Goal: Find specific page/section: Find specific page/section

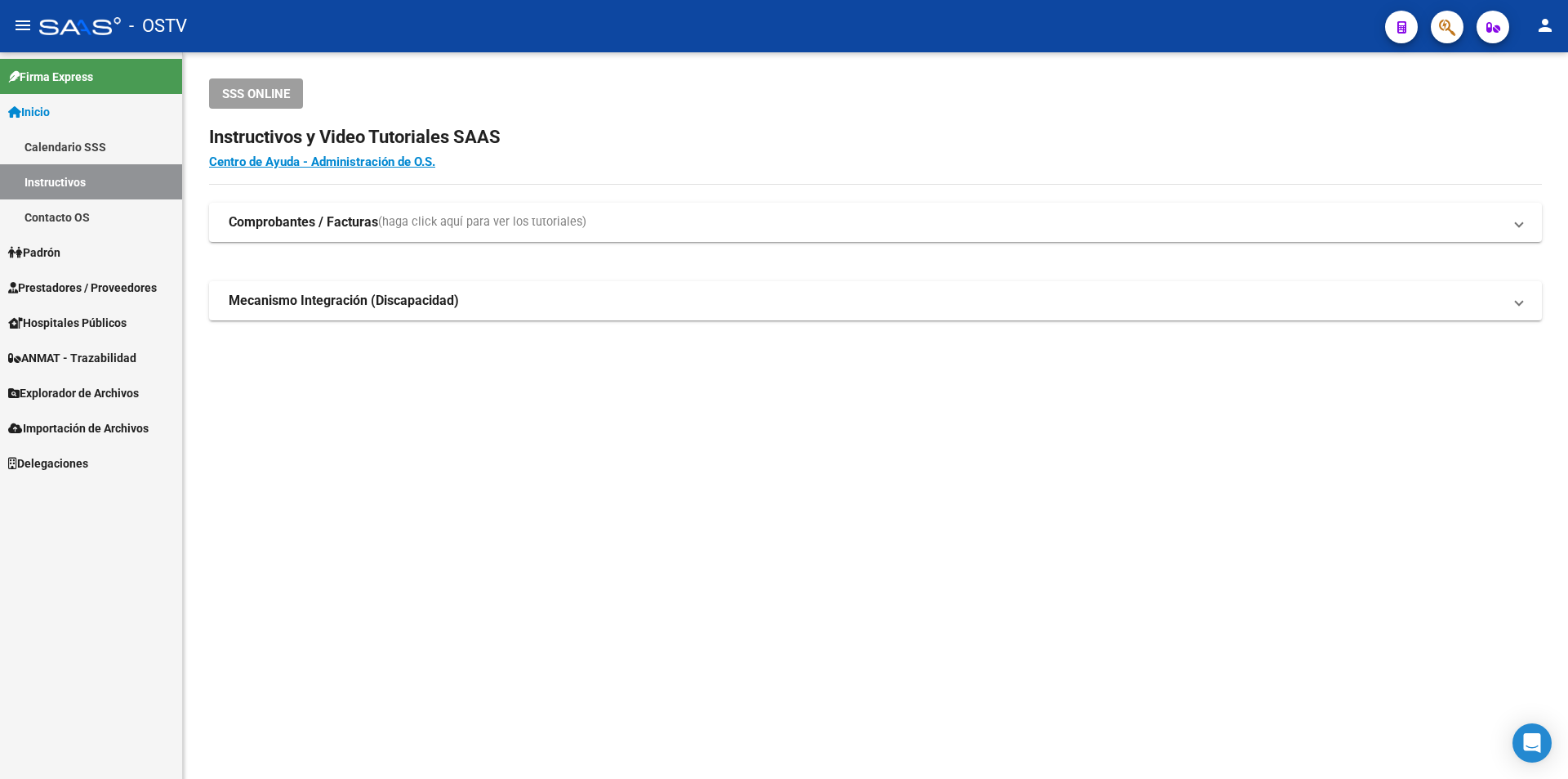
click at [90, 283] on span "Prestadores / Proveedores" at bounding box center [82, 287] width 149 height 18
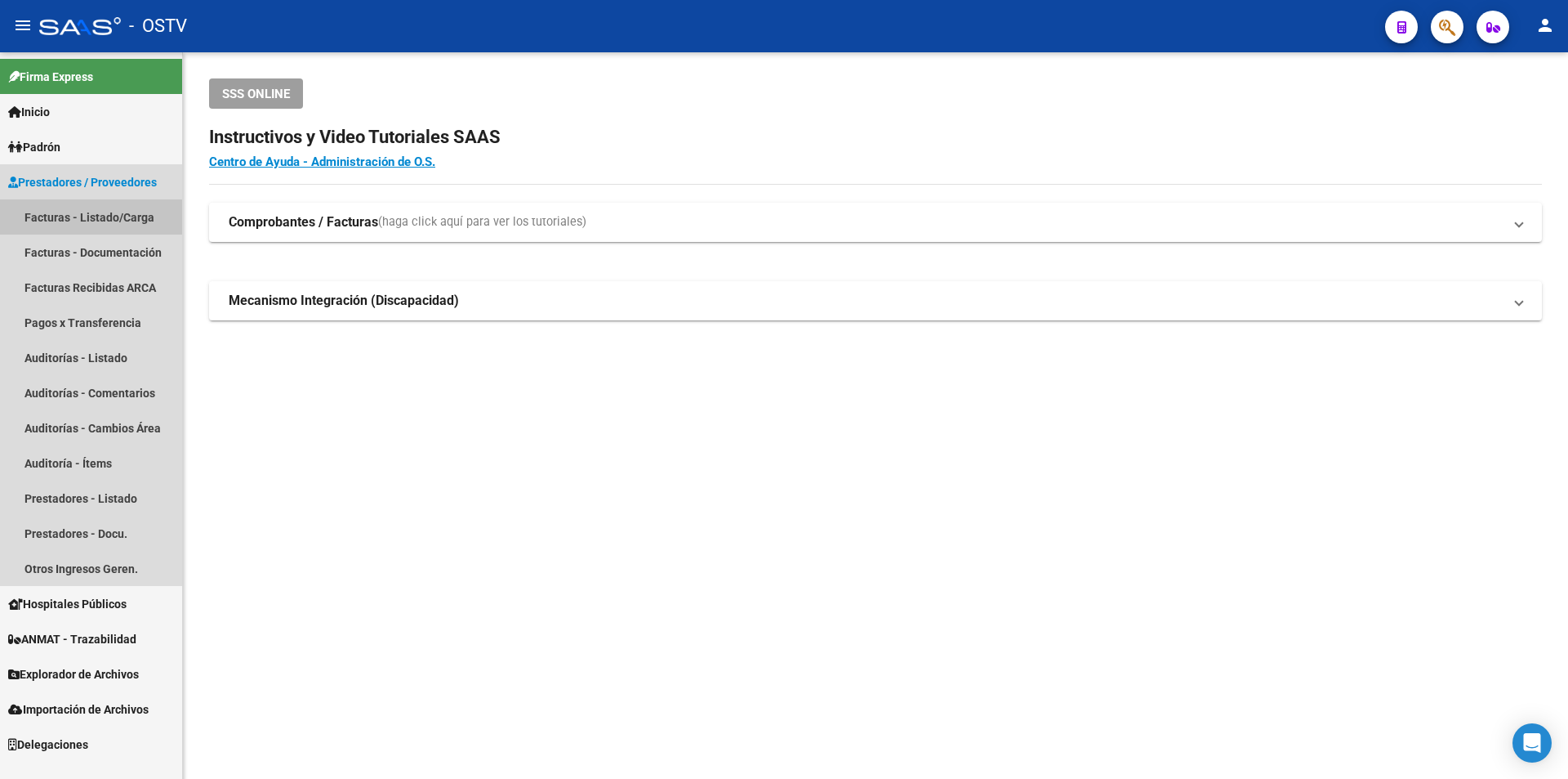
click at [90, 221] on link "Facturas - Listado/Carga" at bounding box center [91, 217] width 182 height 35
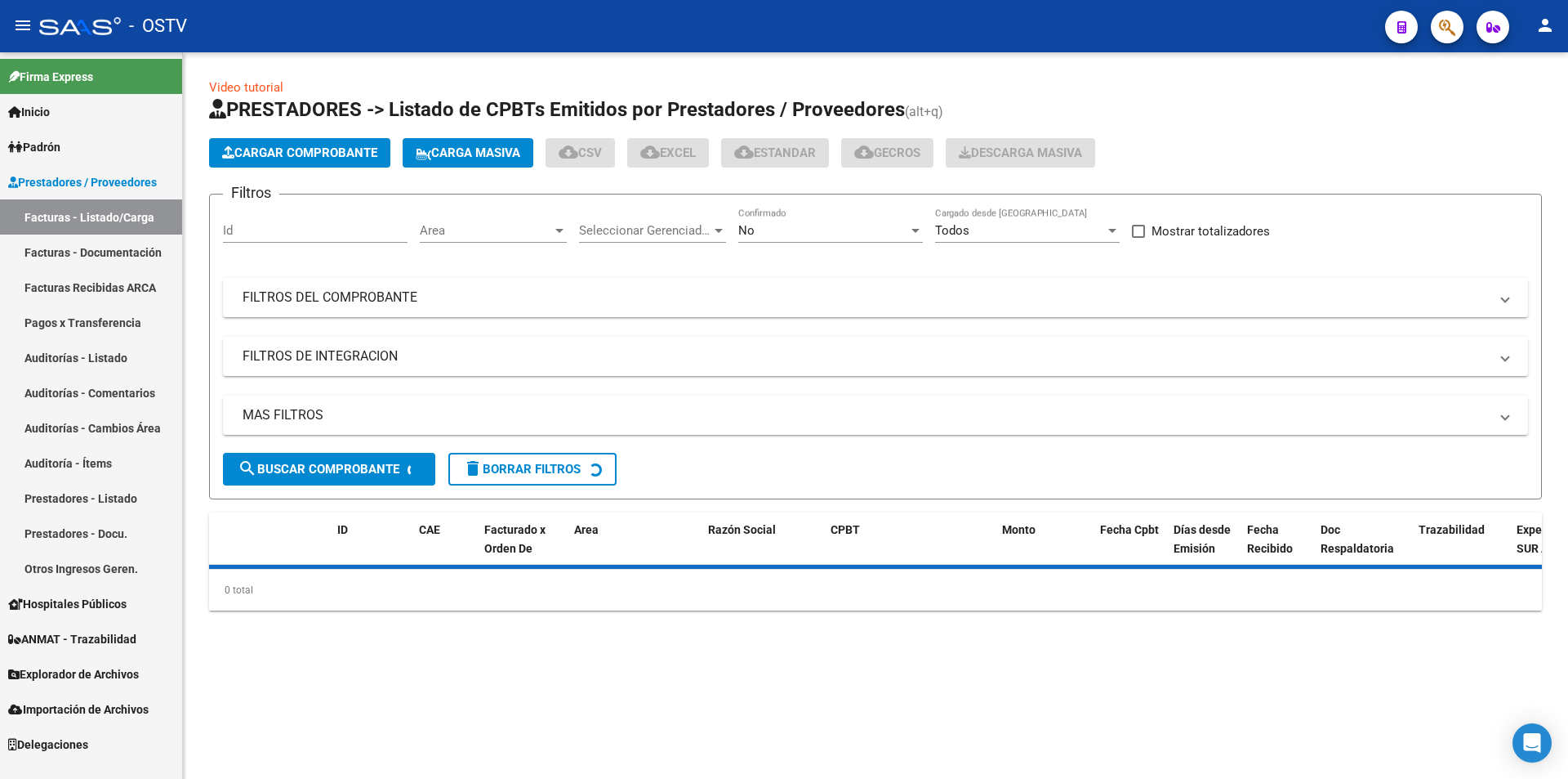
click at [852, 227] on div "No" at bounding box center [824, 230] width 170 height 14
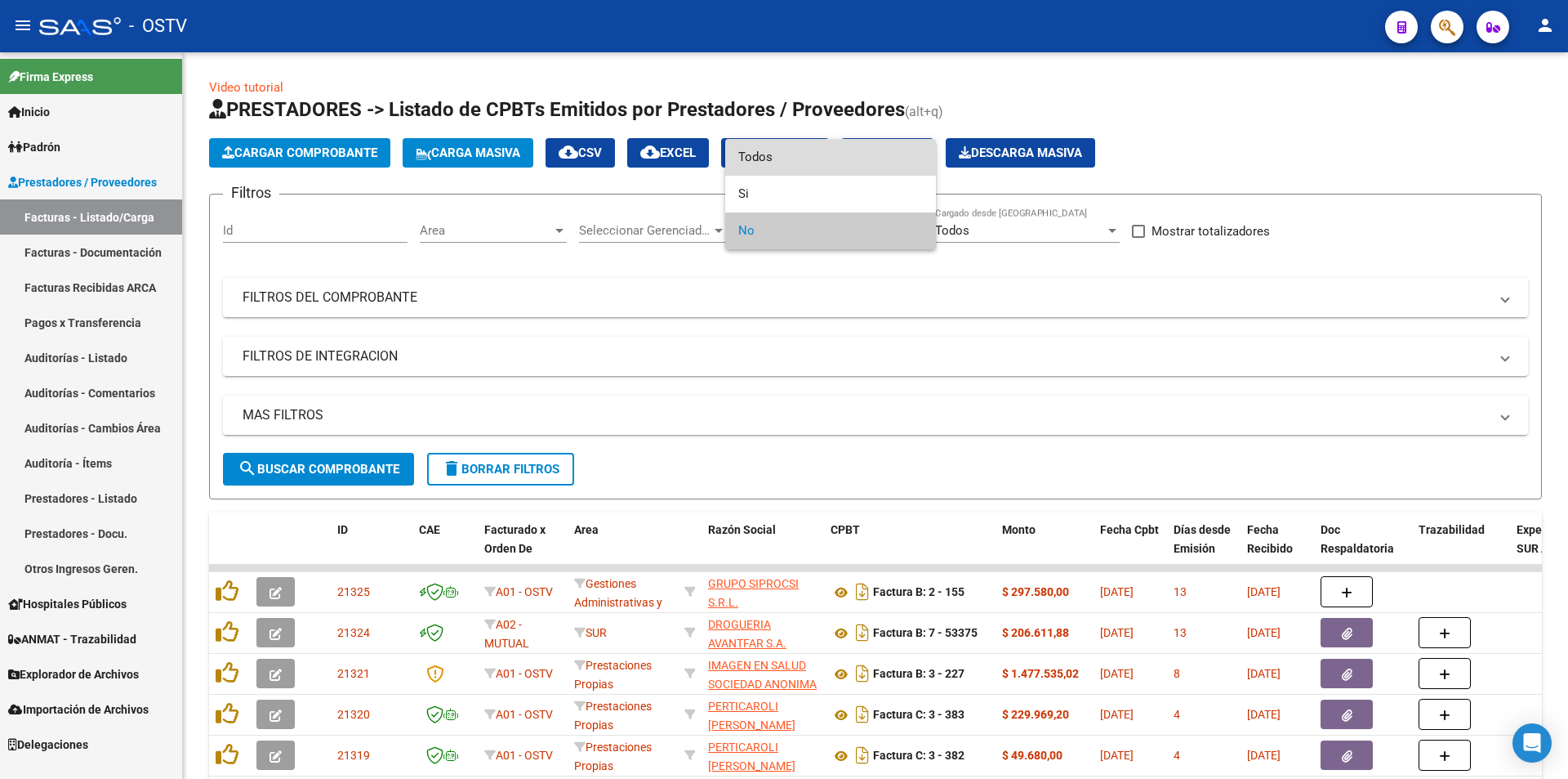
click at [836, 166] on span "Todos" at bounding box center [831, 157] width 184 height 37
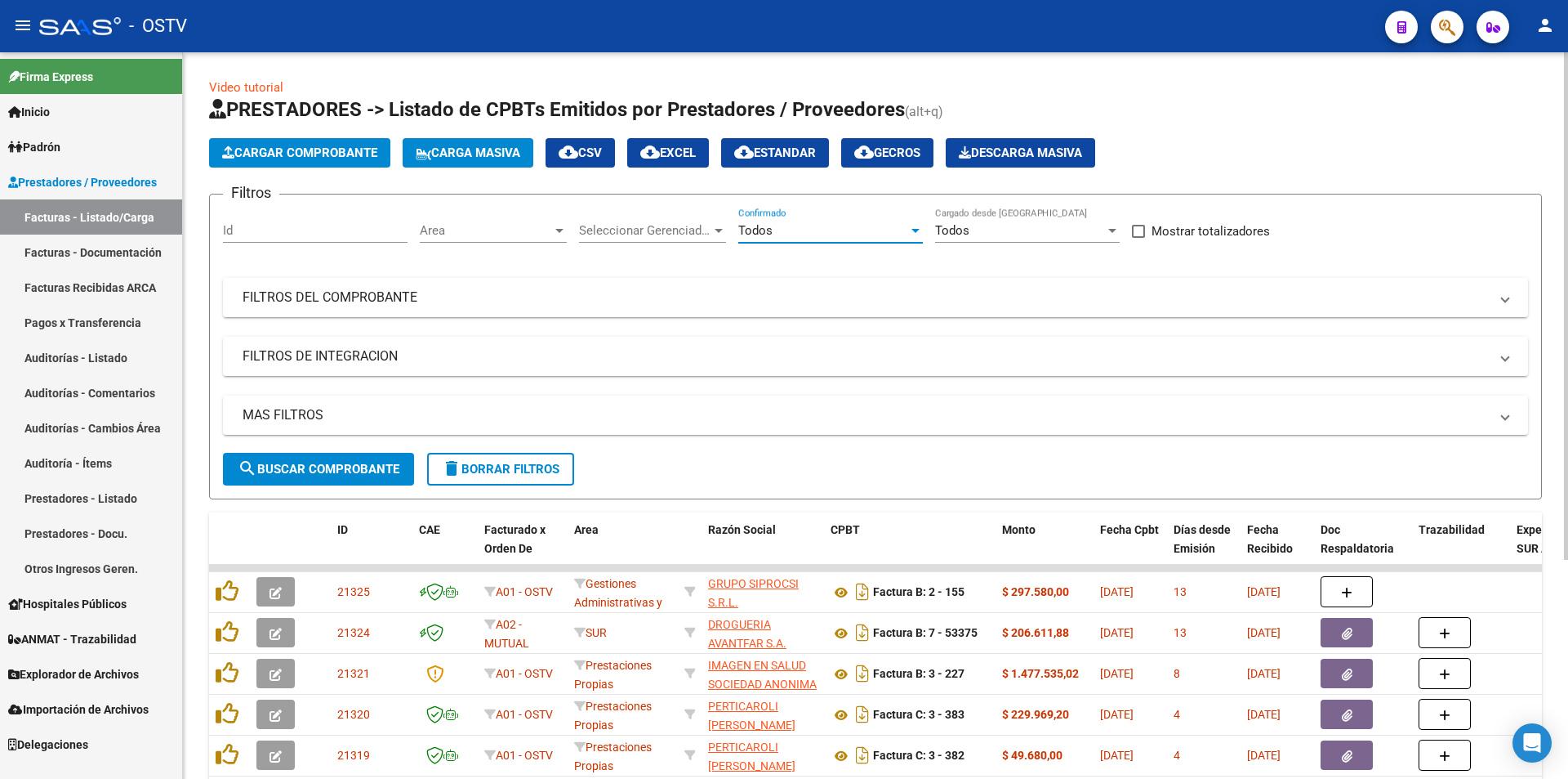
click at [298, 468] on span "search Buscar Comprobante" at bounding box center [318, 469] width 162 height 14
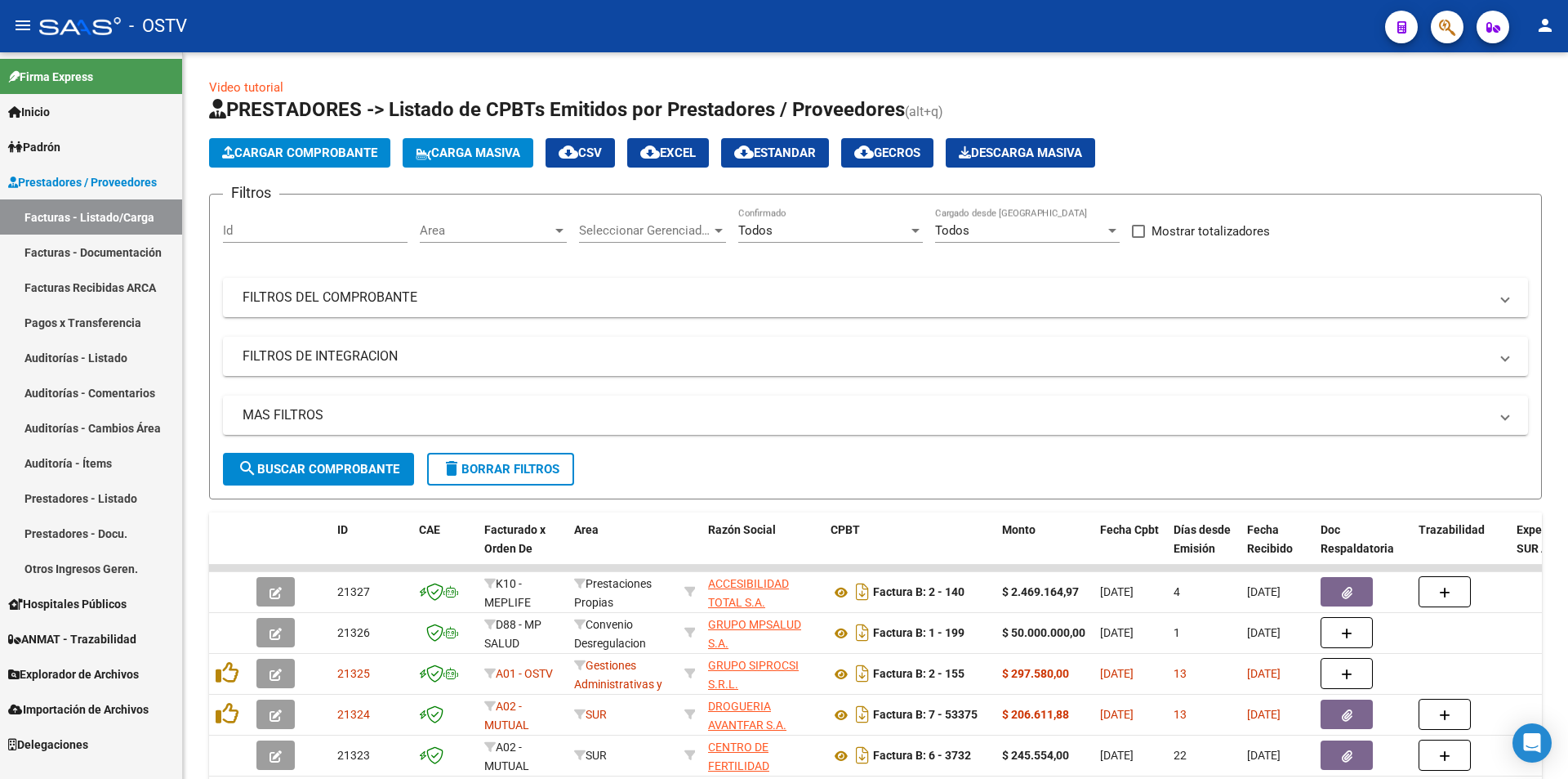
click at [77, 326] on link "Pagos x Transferencia" at bounding box center [91, 322] width 182 height 35
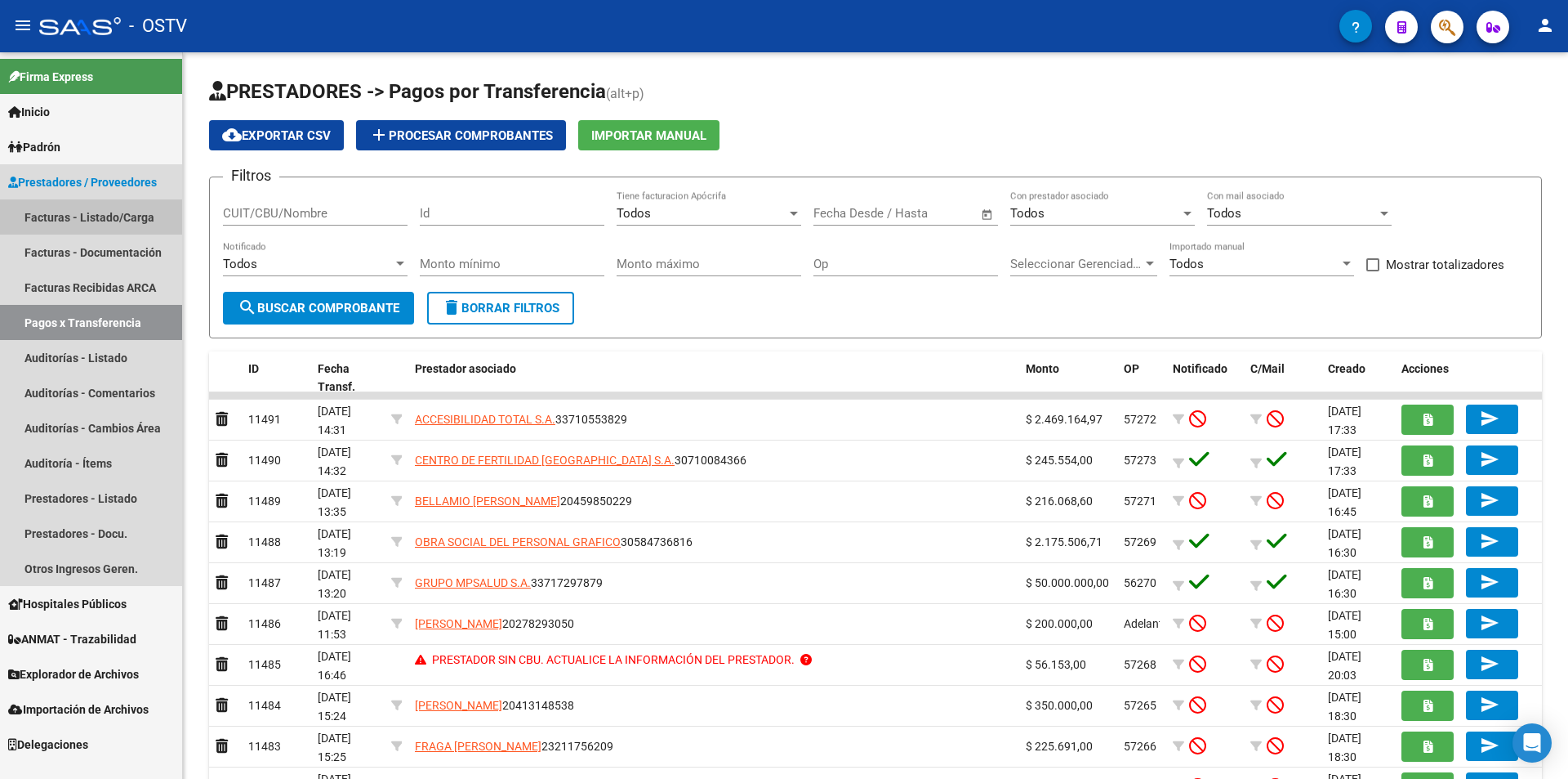
click at [85, 204] on link "Facturas - Listado/Carga" at bounding box center [91, 217] width 182 height 35
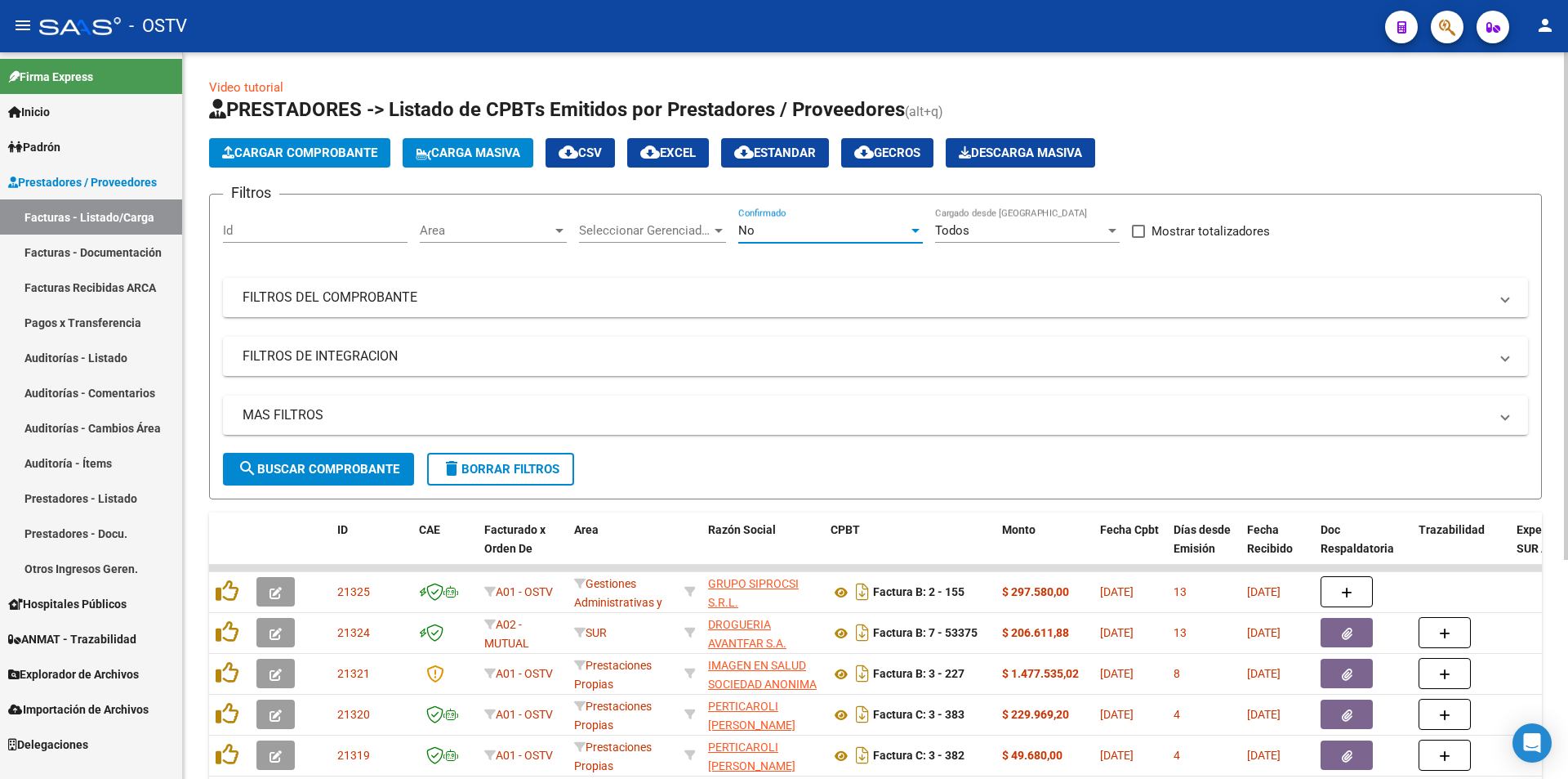
click at [827, 228] on div "No" at bounding box center [824, 230] width 170 height 14
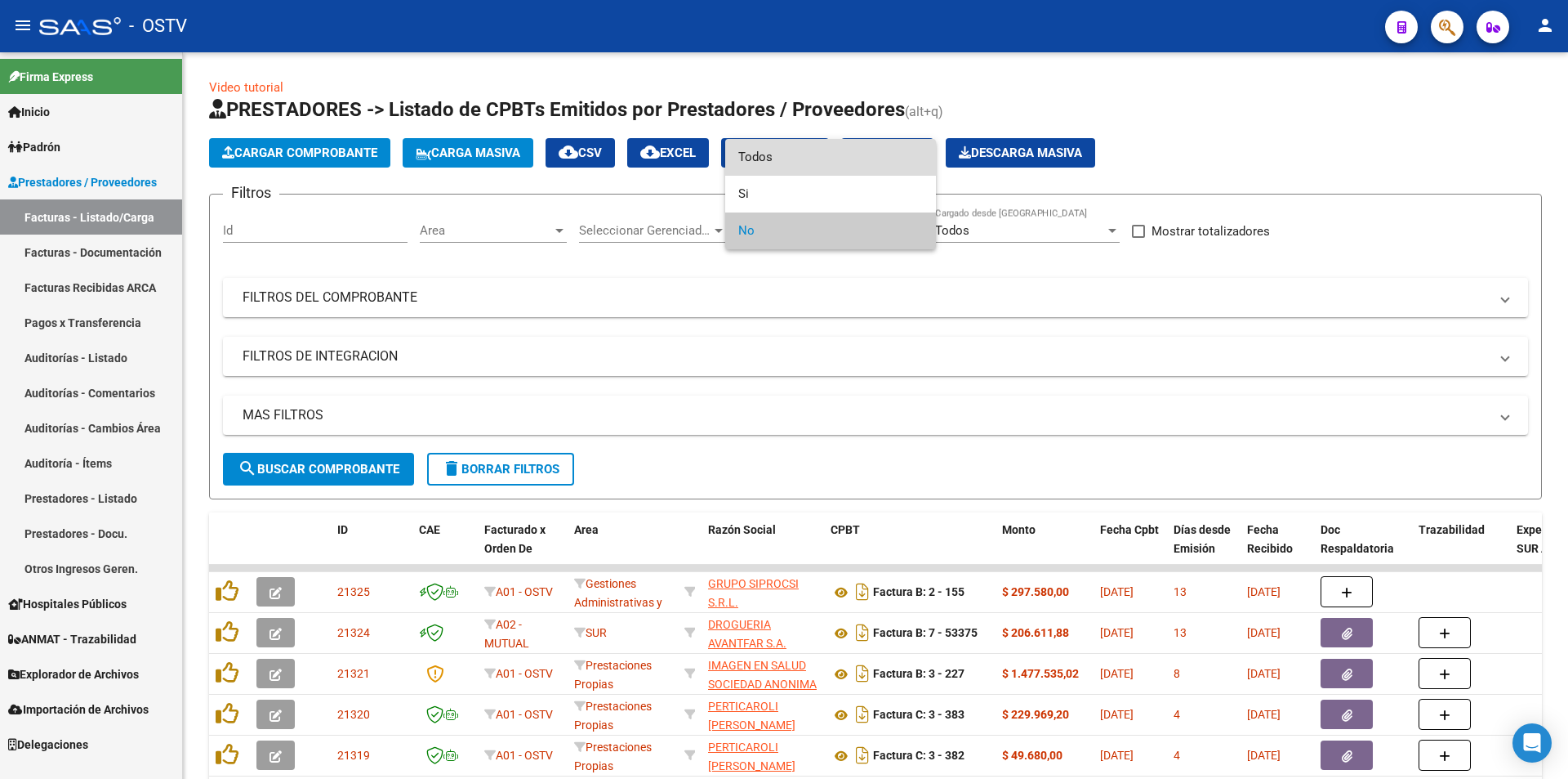
click at [835, 159] on span "Todos" at bounding box center [831, 157] width 184 height 37
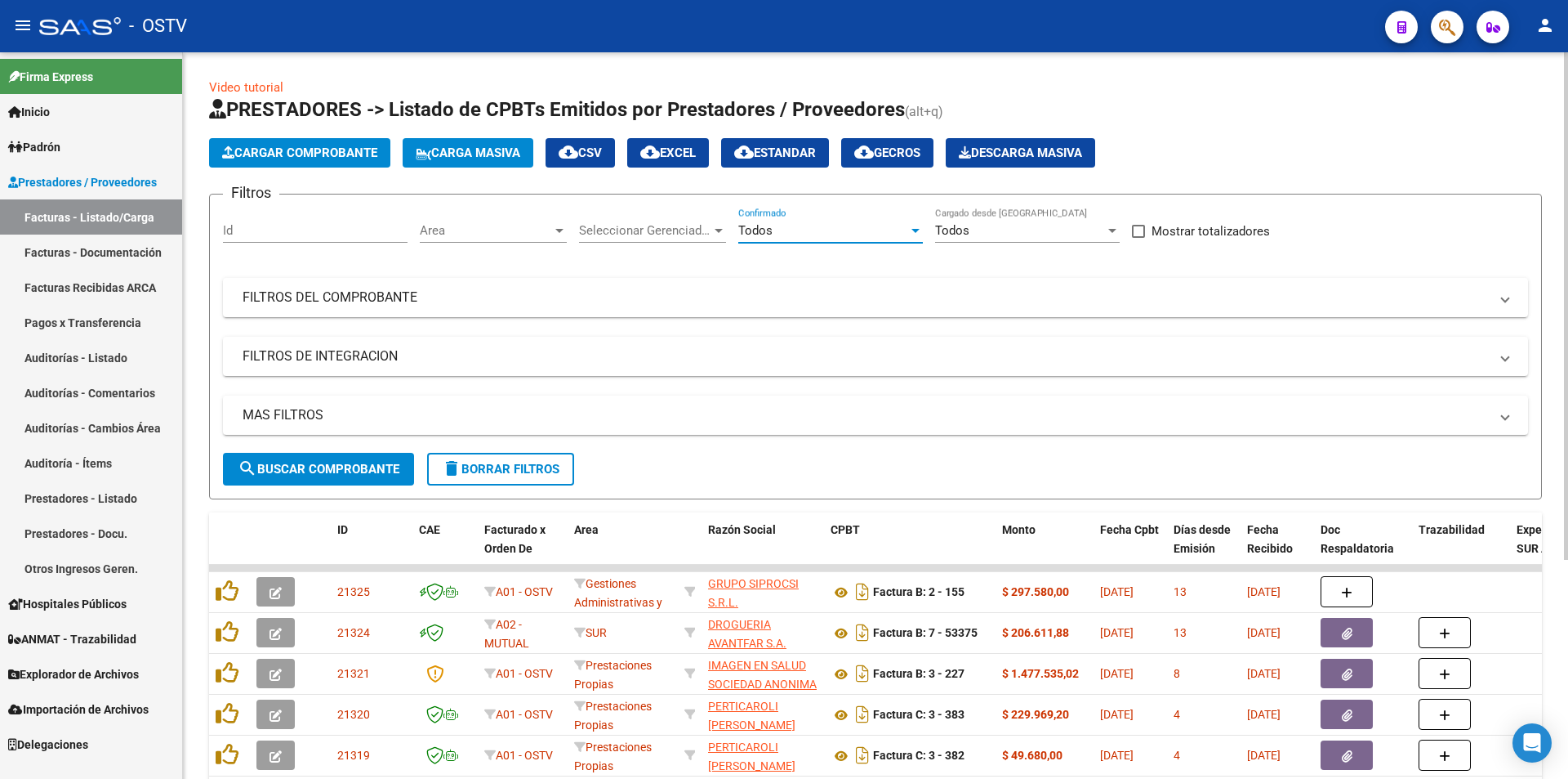
click at [357, 469] on span "search Buscar Comprobante" at bounding box center [318, 469] width 162 height 14
